Goal: Find specific page/section: Find specific page/section

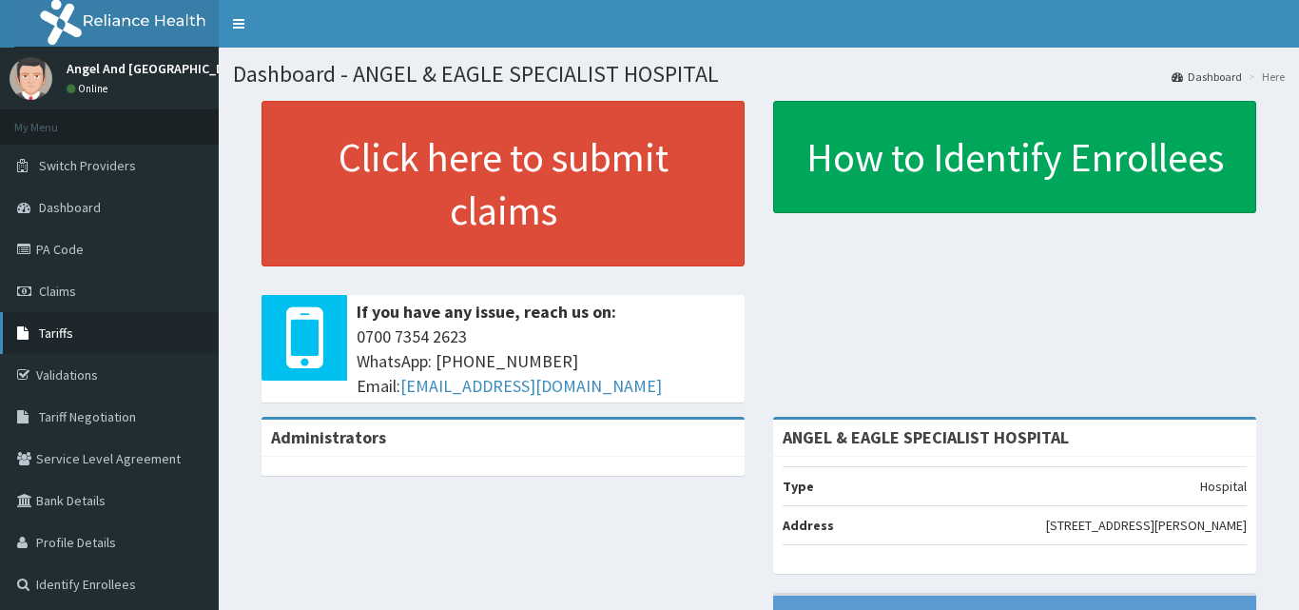
click at [53, 342] on link "Tariffs" at bounding box center [109, 333] width 219 height 42
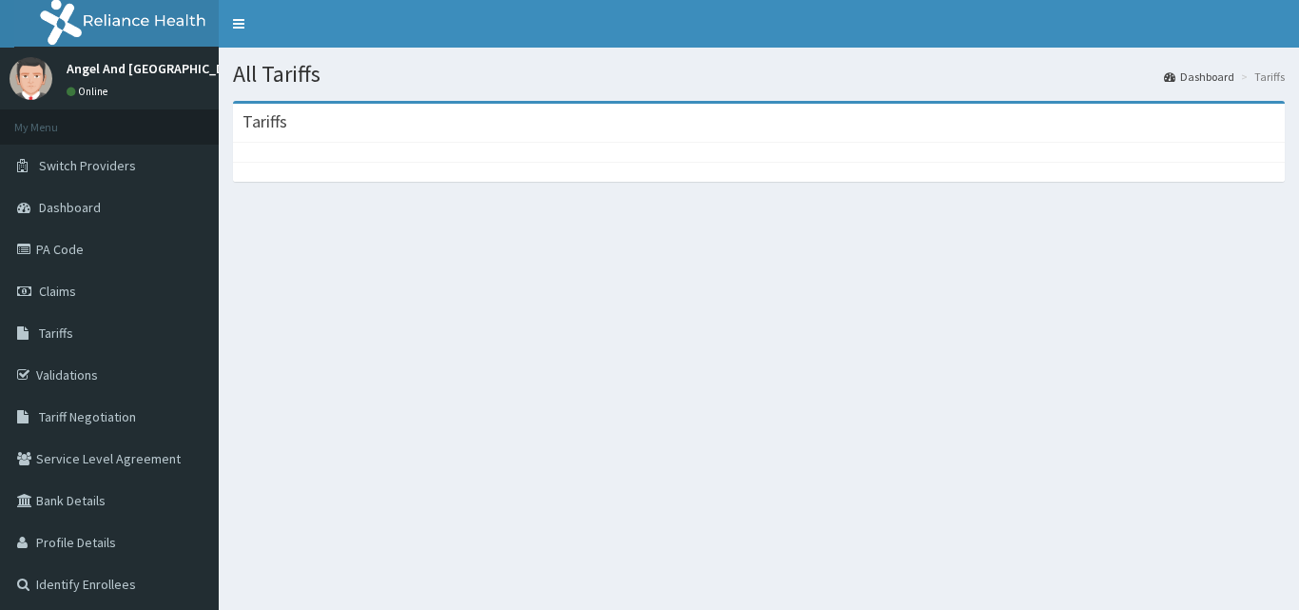
click at [742, 151] on div at bounding box center [759, 152] width 1052 height 19
